Goal: Task Accomplishment & Management: Manage account settings

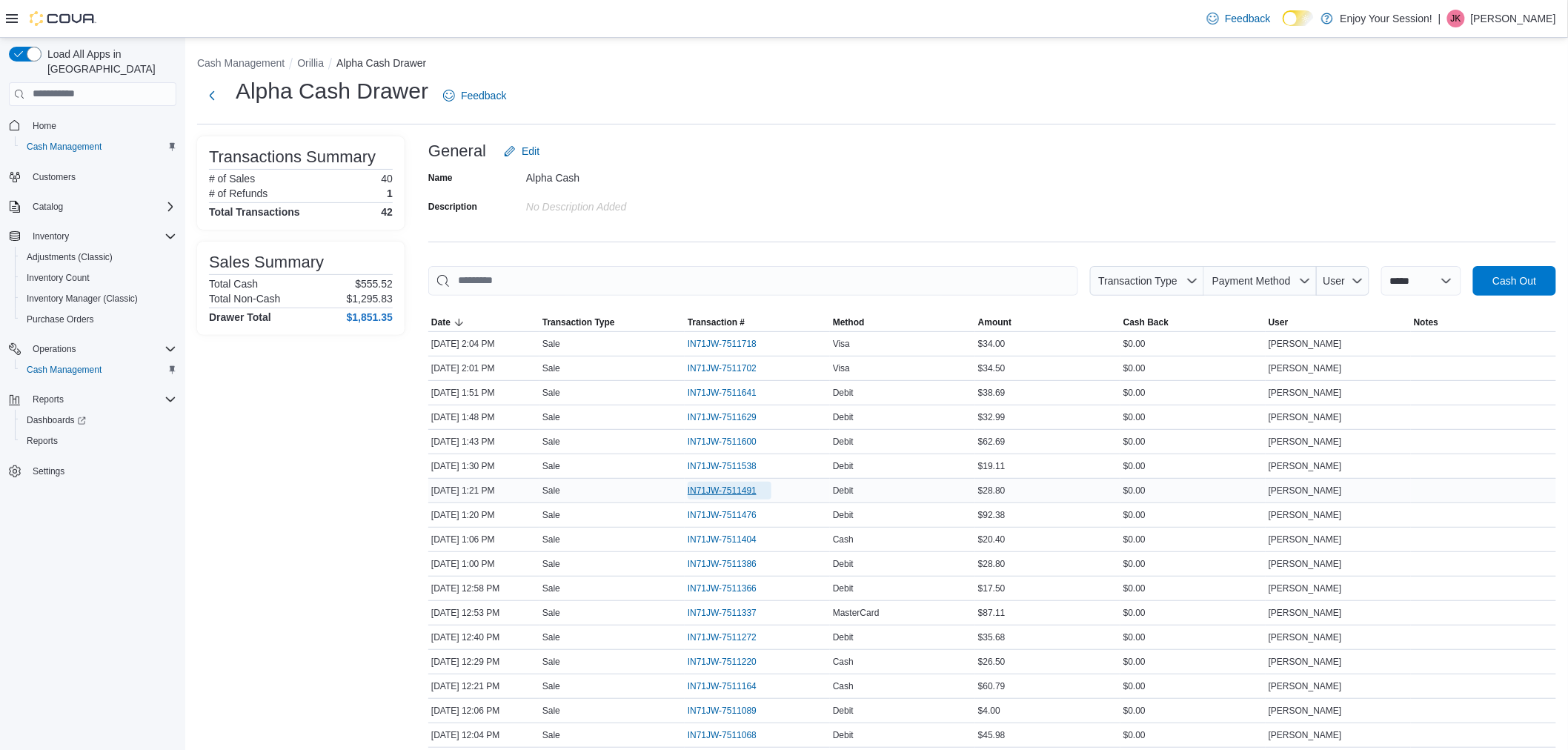
click at [756, 487] on span "IN71JW-7511491" at bounding box center [722, 490] width 69 height 12
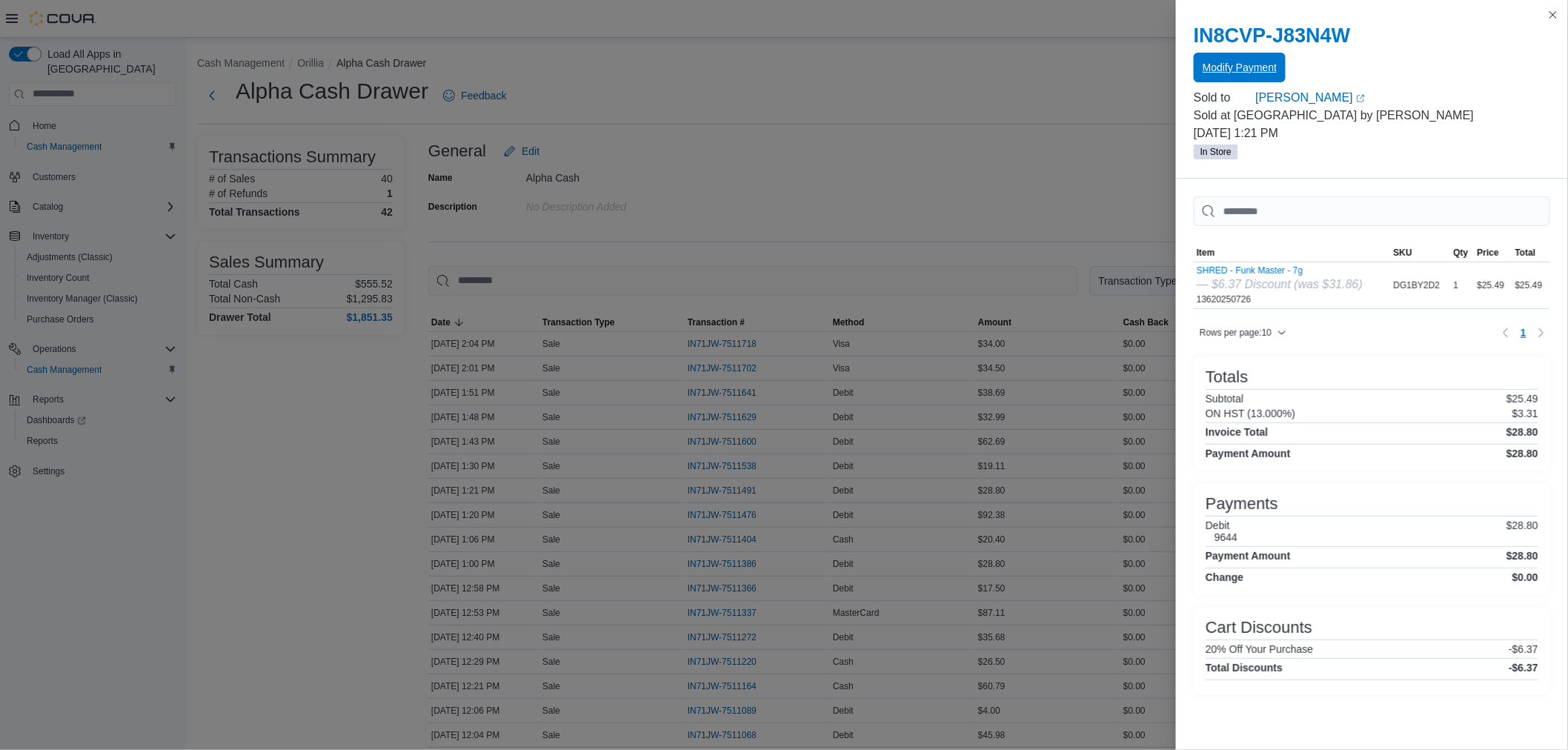
click at [1239, 72] on span "Modify Payment" at bounding box center [1239, 68] width 74 height 15
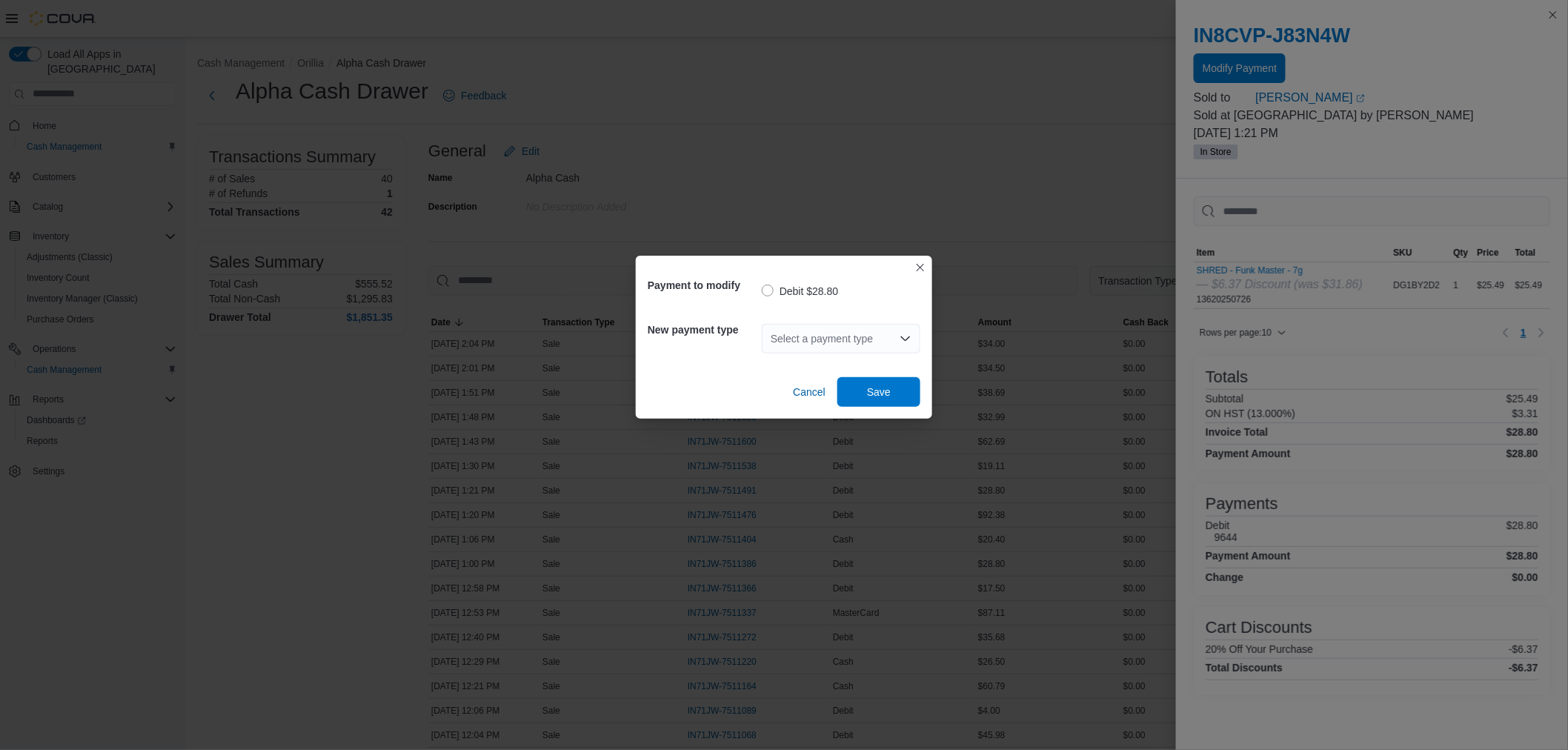
click at [822, 332] on div "Select a payment type" at bounding box center [842, 338] width 159 height 29
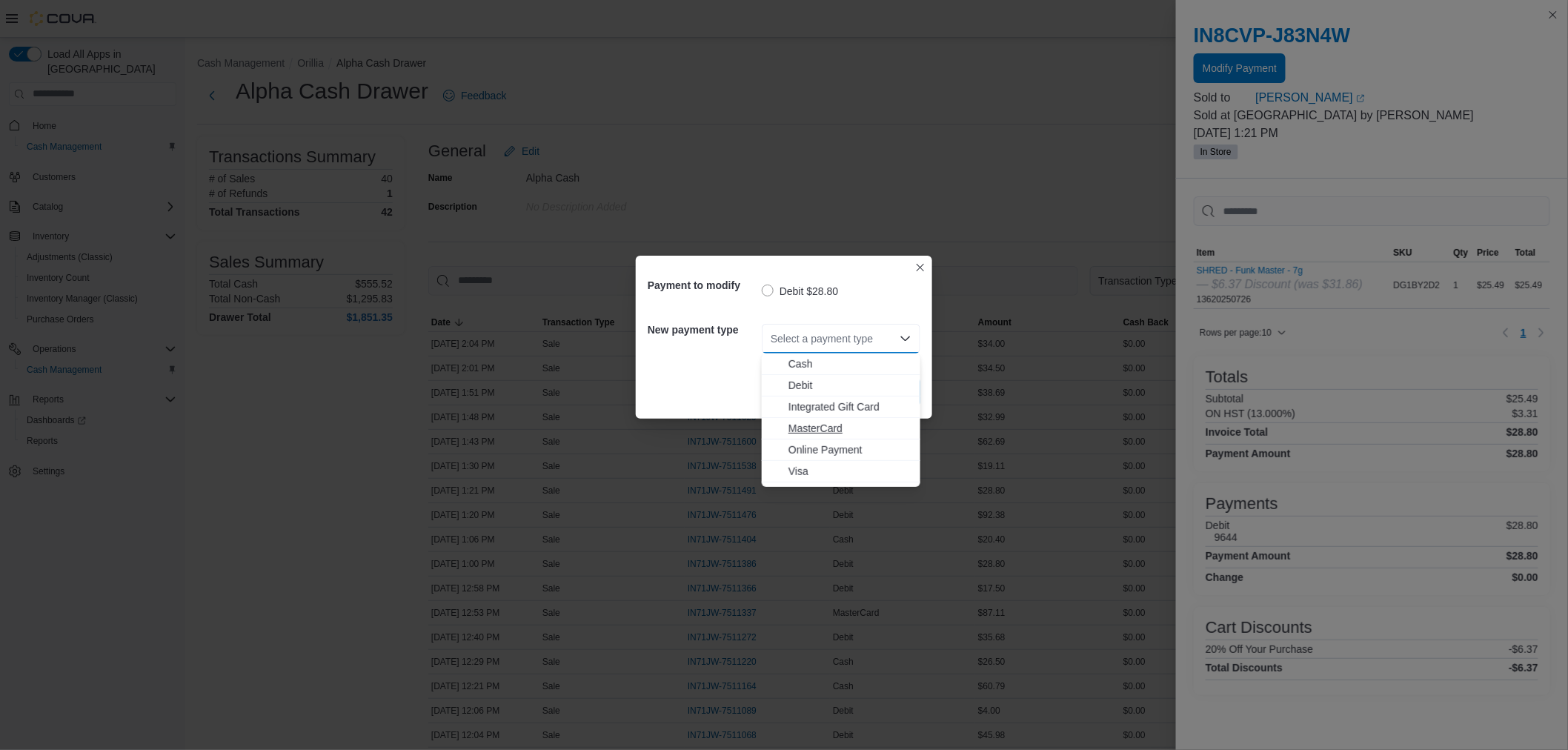
click at [821, 417] on button "MasterCard" at bounding box center [842, 428] width 159 height 22
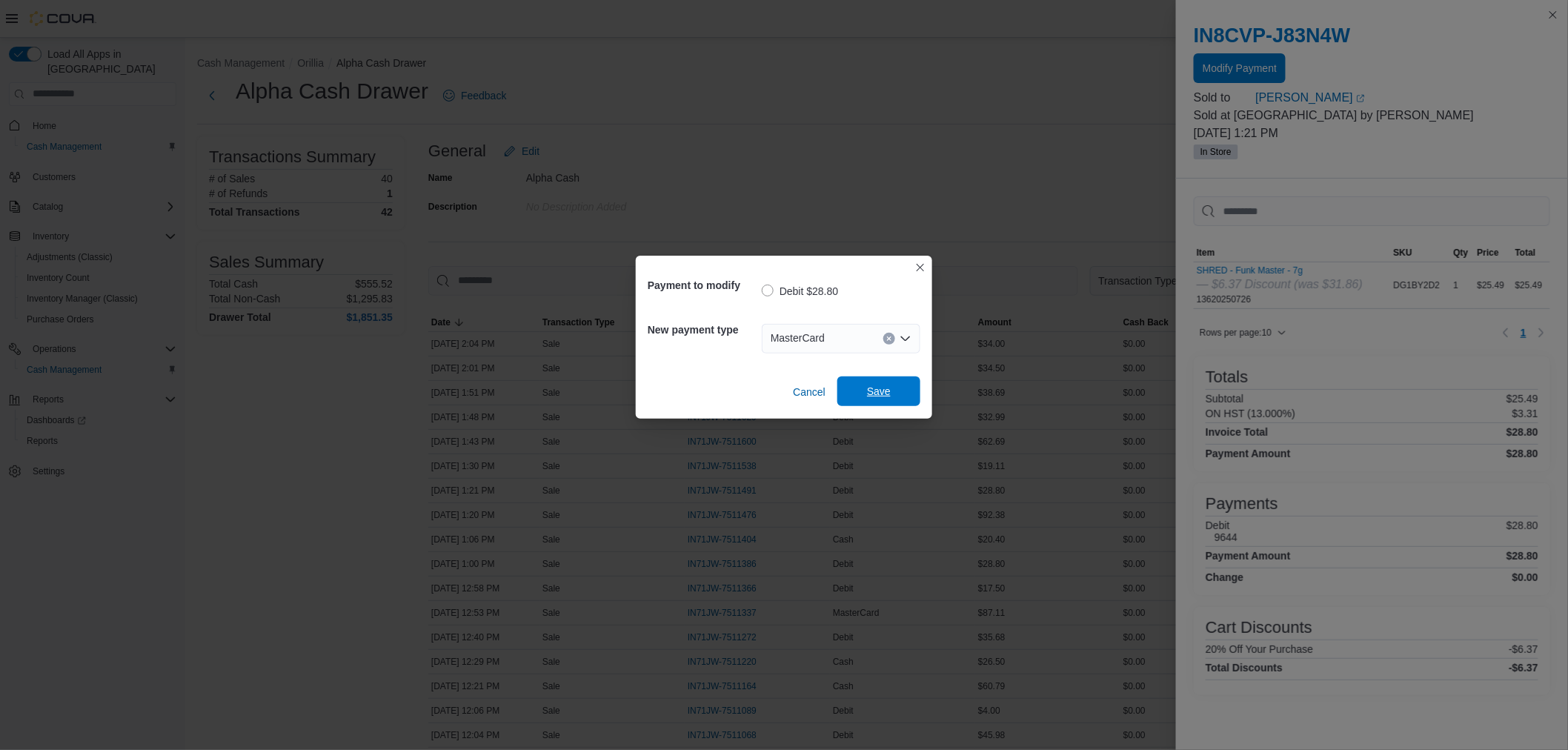
click at [885, 382] on span "Save" at bounding box center [878, 391] width 65 height 29
